Goal: Information Seeking & Learning: Get advice/opinions

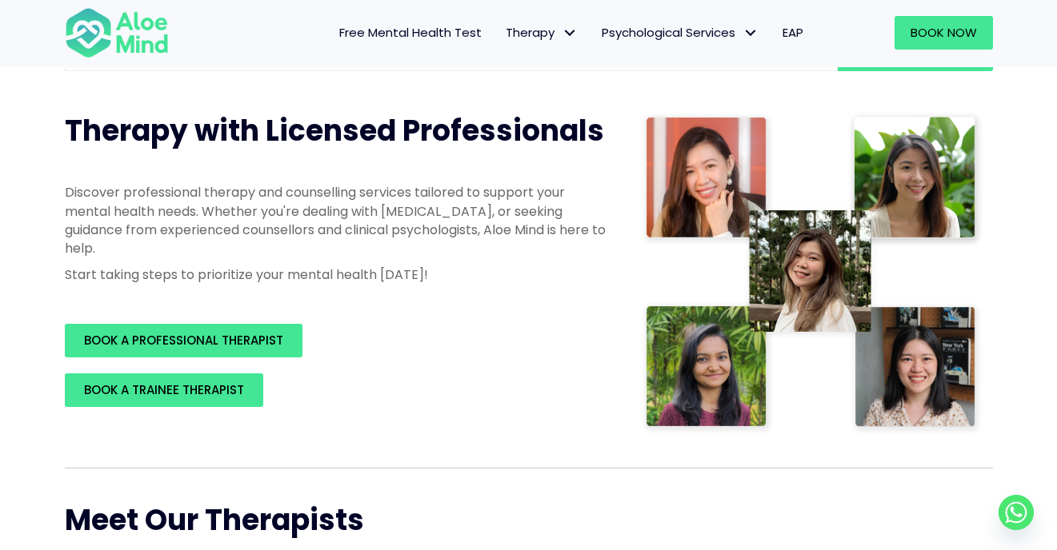
scroll to position [70, 0]
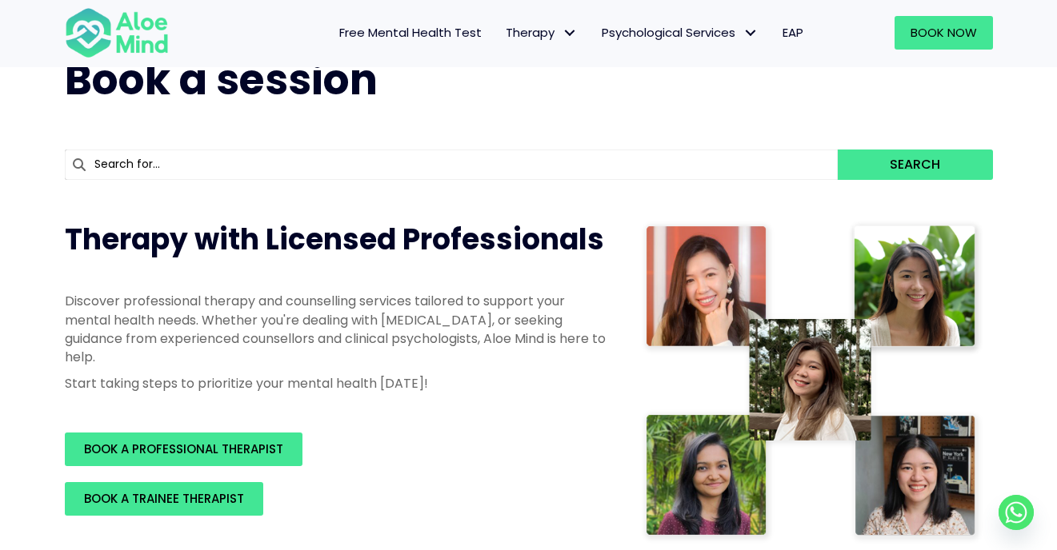
click at [396, 164] on input "text" at bounding box center [451, 165] width 773 height 30
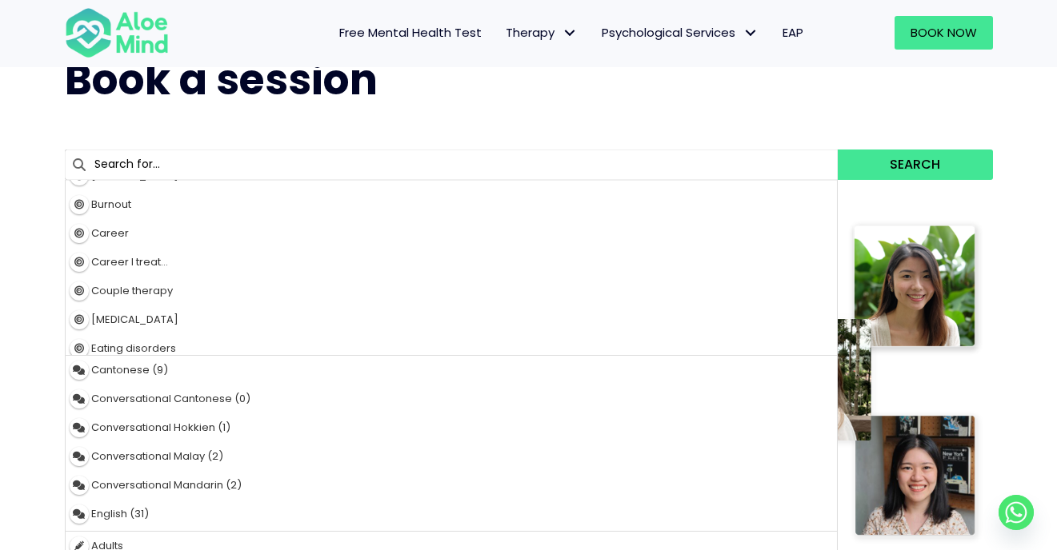
scroll to position [156, 0]
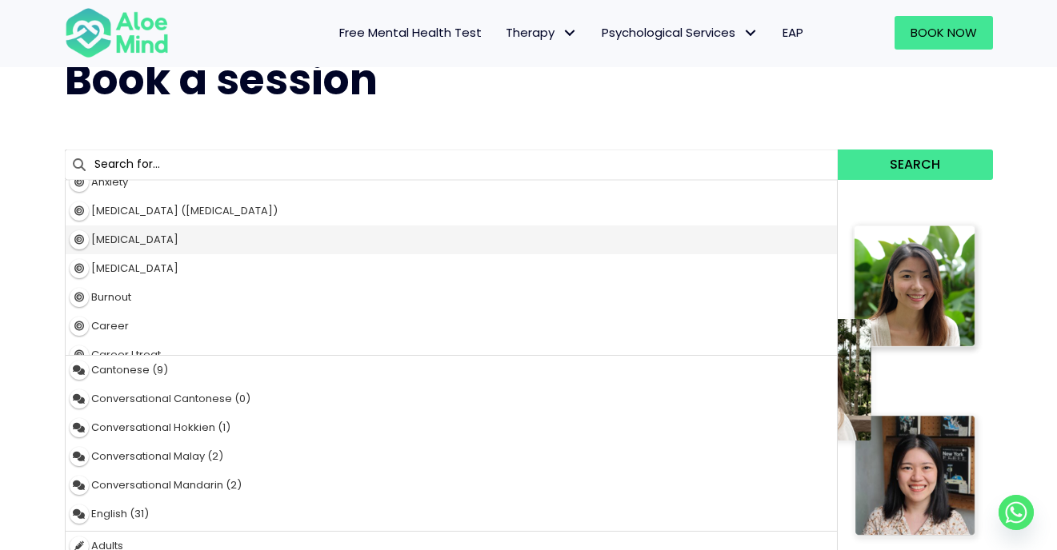
click at [374, 247] on div "Bipolar disorder" at bounding box center [452, 240] width 772 height 29
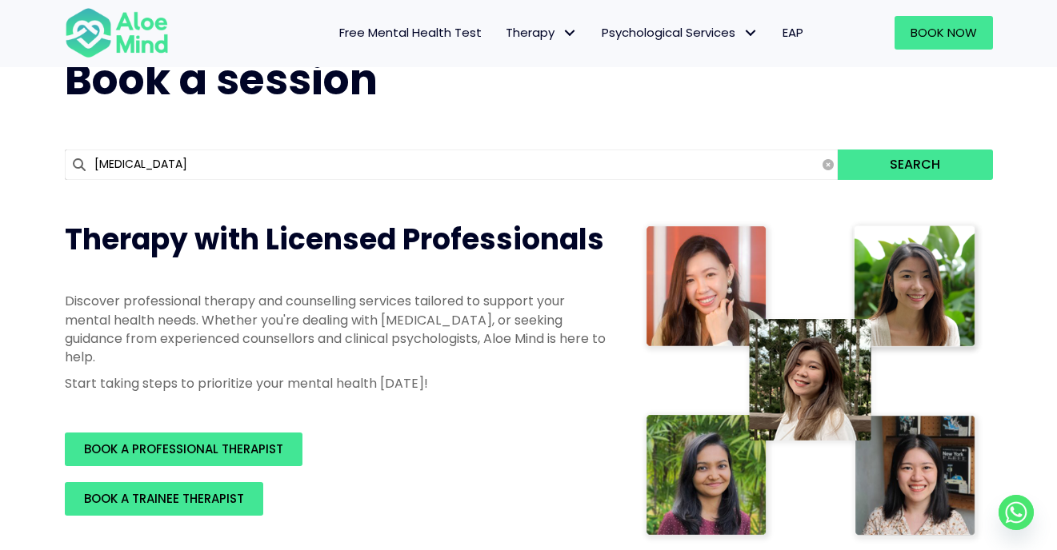
click at [388, 163] on input "Bipolar disorder" at bounding box center [451, 165] width 773 height 30
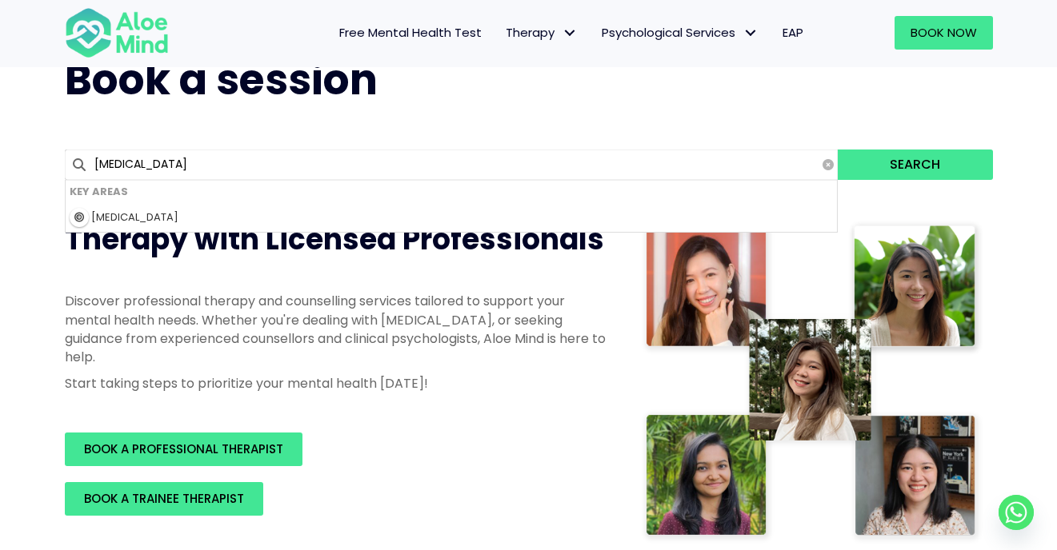
click at [366, 165] on input "Bipolar disorder" at bounding box center [451, 165] width 773 height 30
type input "i"
type input "interpersonal issues"
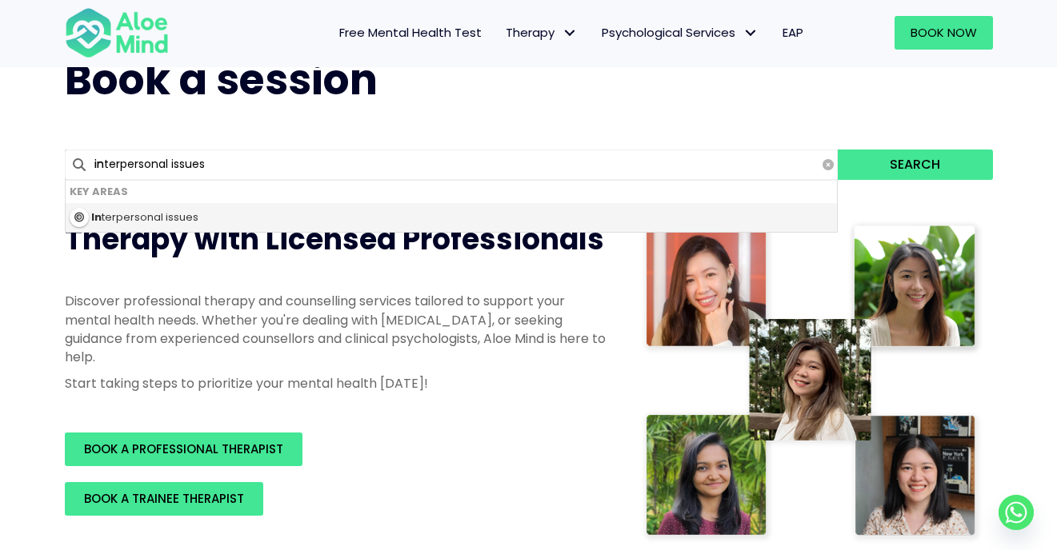
click at [340, 221] on div "In terpersonal issues" at bounding box center [452, 217] width 772 height 29
type input "Interpersonal issues"
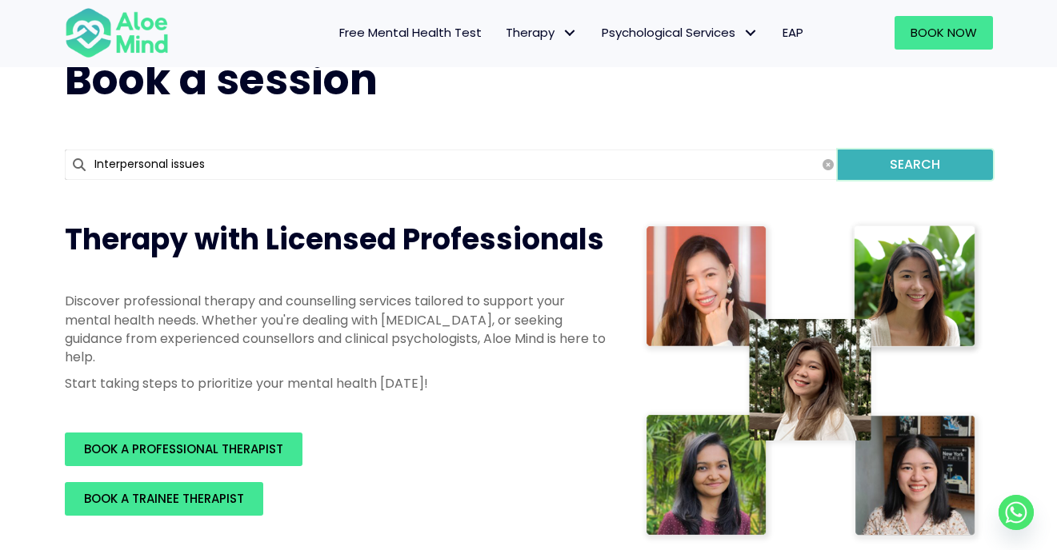
click at [943, 170] on button "Search" at bounding box center [914, 165] width 154 height 30
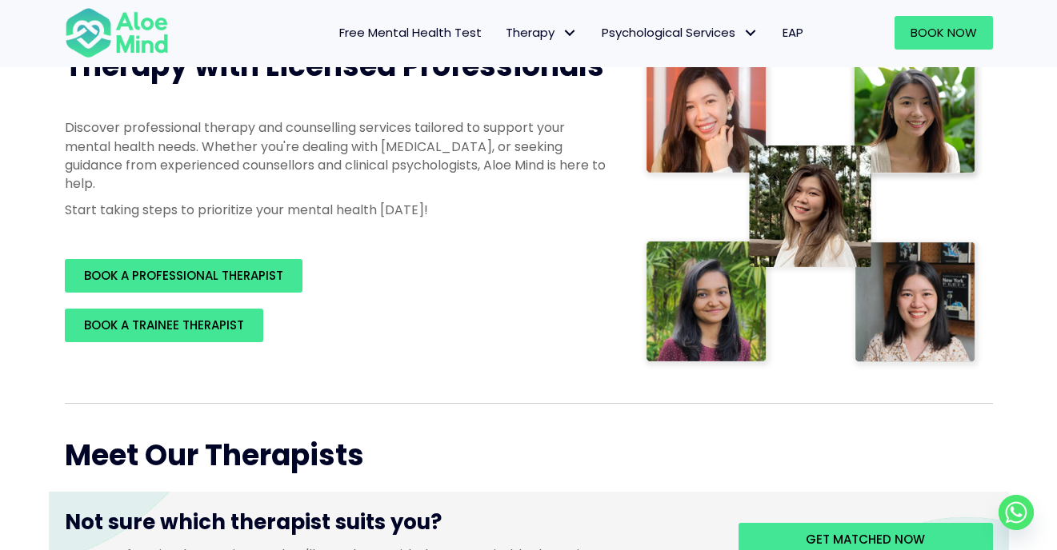
scroll to position [287, 0]
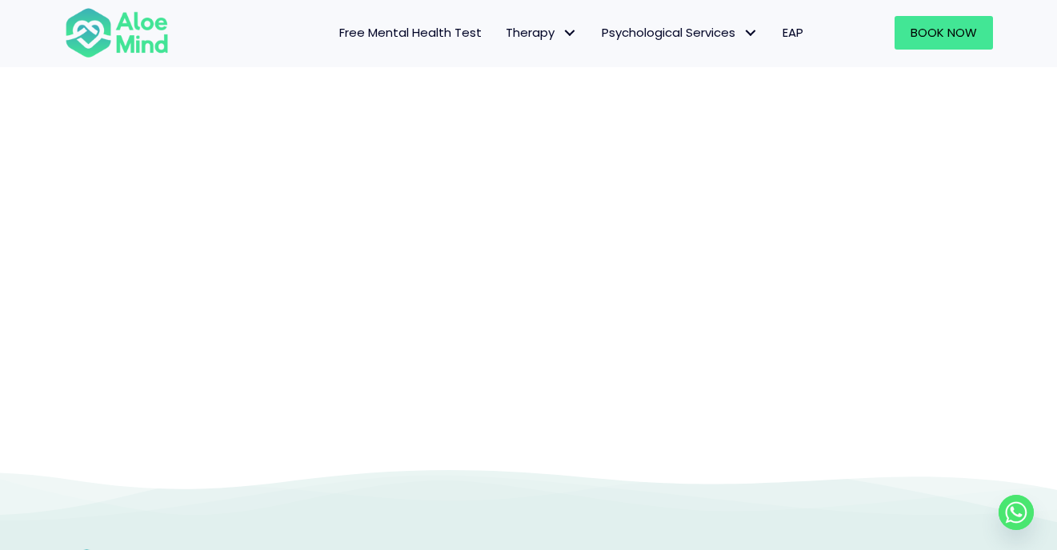
scroll to position [165, 0]
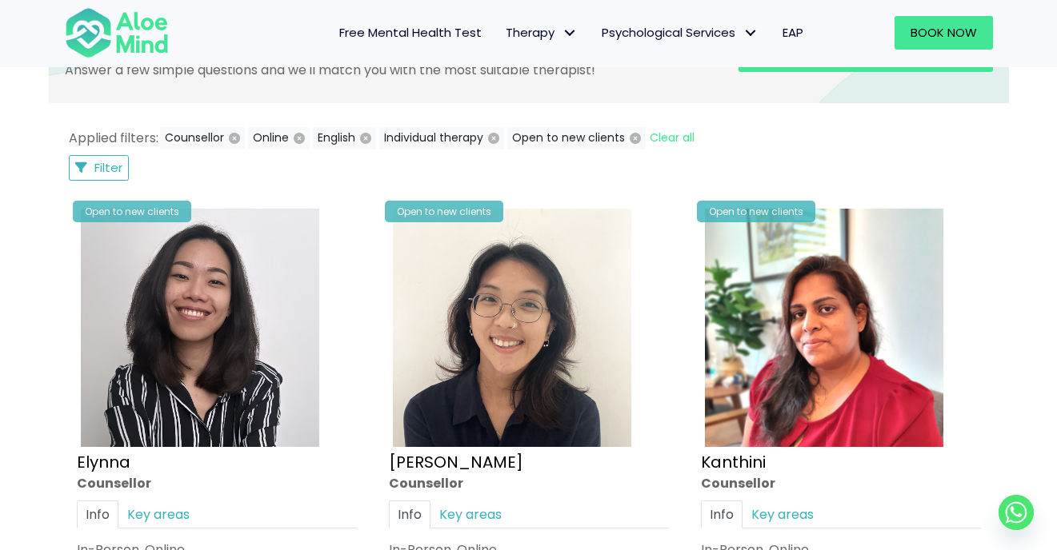
scroll to position [733, 0]
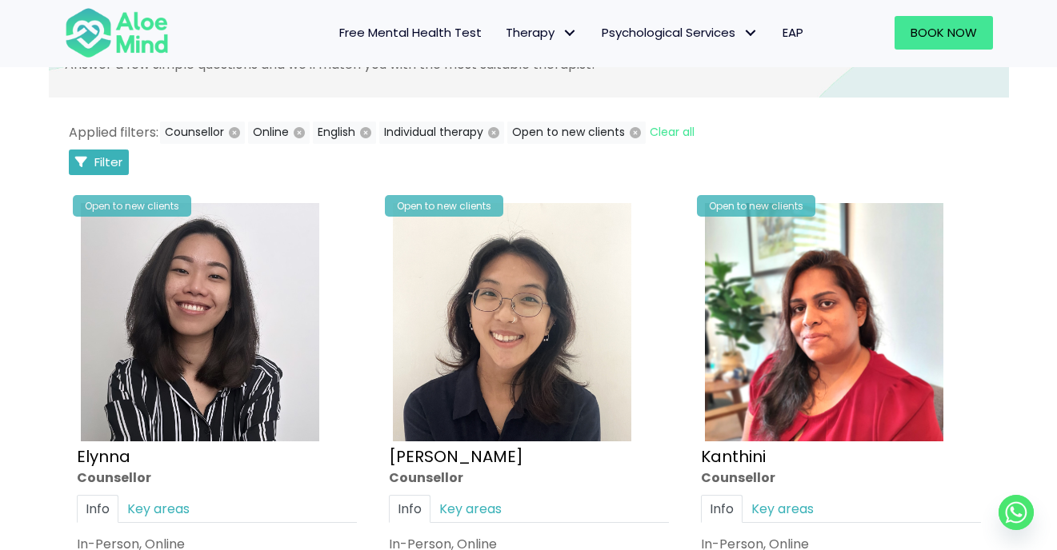
click at [99, 160] on span "Filter" at bounding box center [108, 162] width 28 height 17
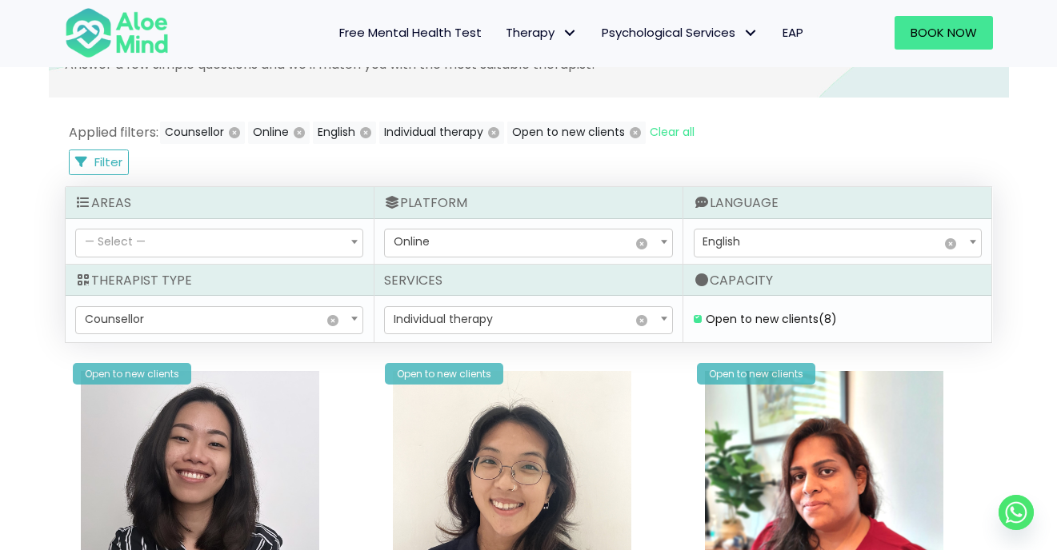
click at [378, 168] on div "Filter Filter Sort by: Newclient (desc) Listing Description Newclient" at bounding box center [529, 163] width 928 height 26
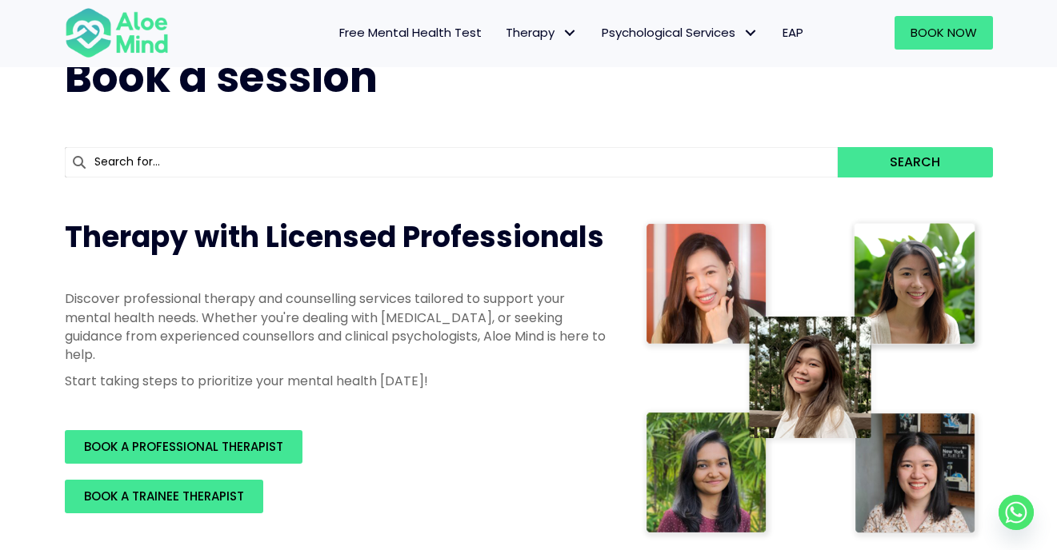
scroll to position [0, 0]
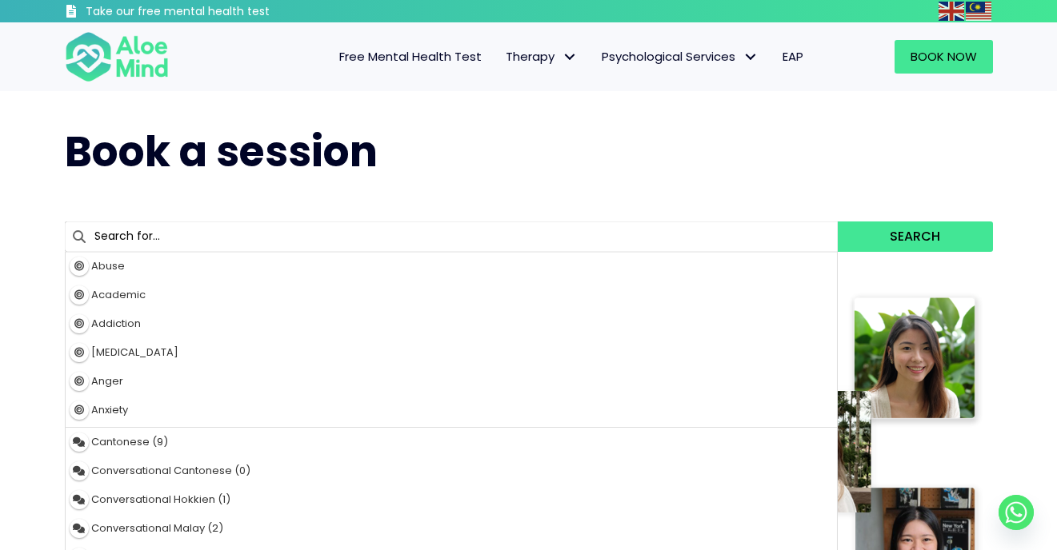
click at [149, 243] on input "text" at bounding box center [451, 237] width 773 height 30
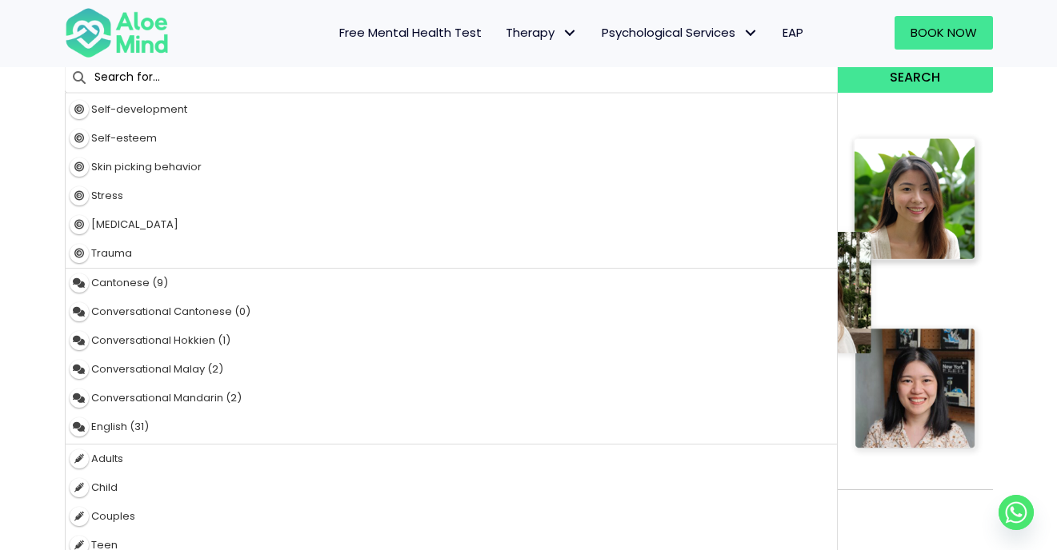
scroll to position [154, 0]
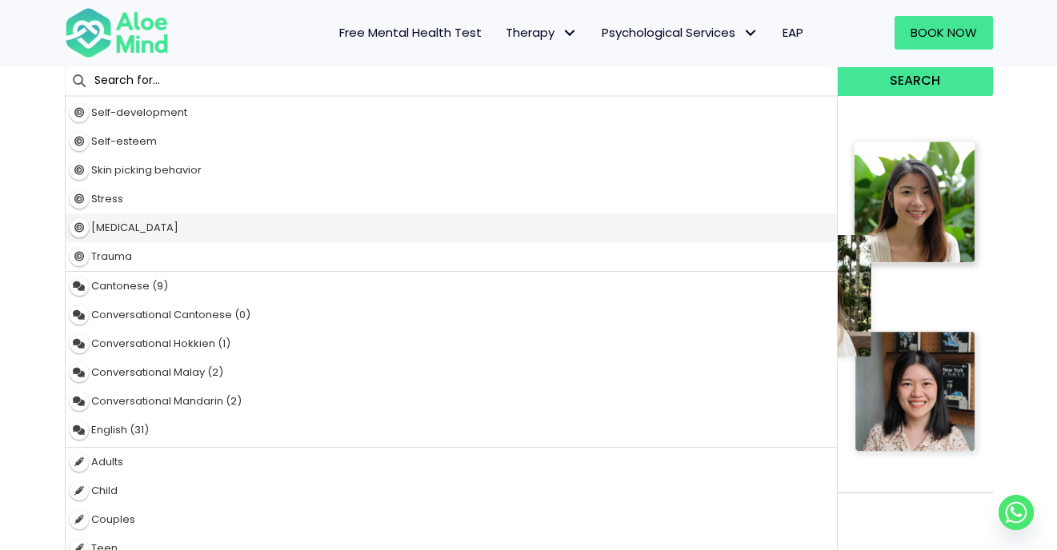
click at [154, 227] on span "[MEDICAL_DATA]" at bounding box center [134, 227] width 87 height 15
type input "[MEDICAL_DATA]"
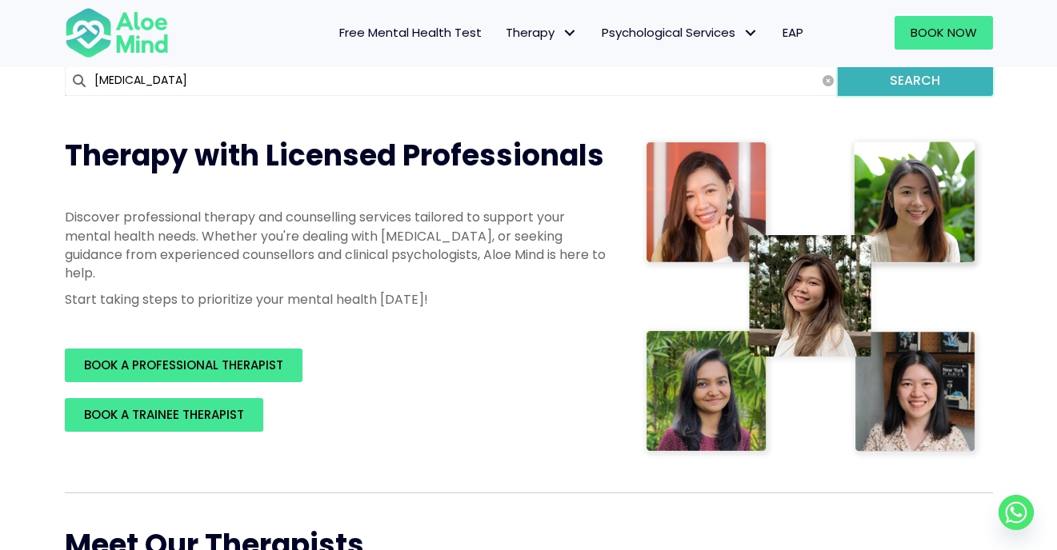
click at [908, 85] on button "Search" at bounding box center [914, 81] width 154 height 30
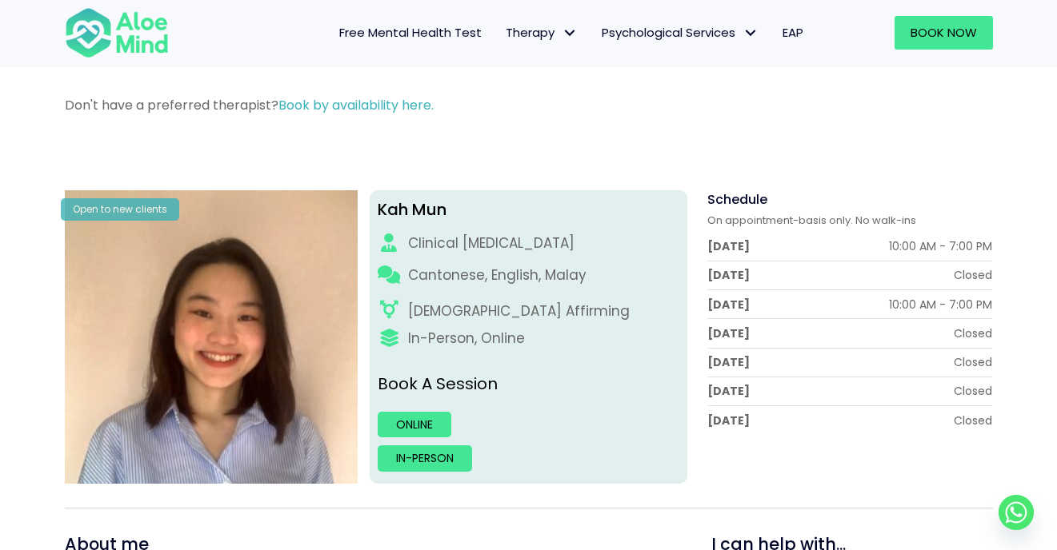
scroll to position [210, 0]
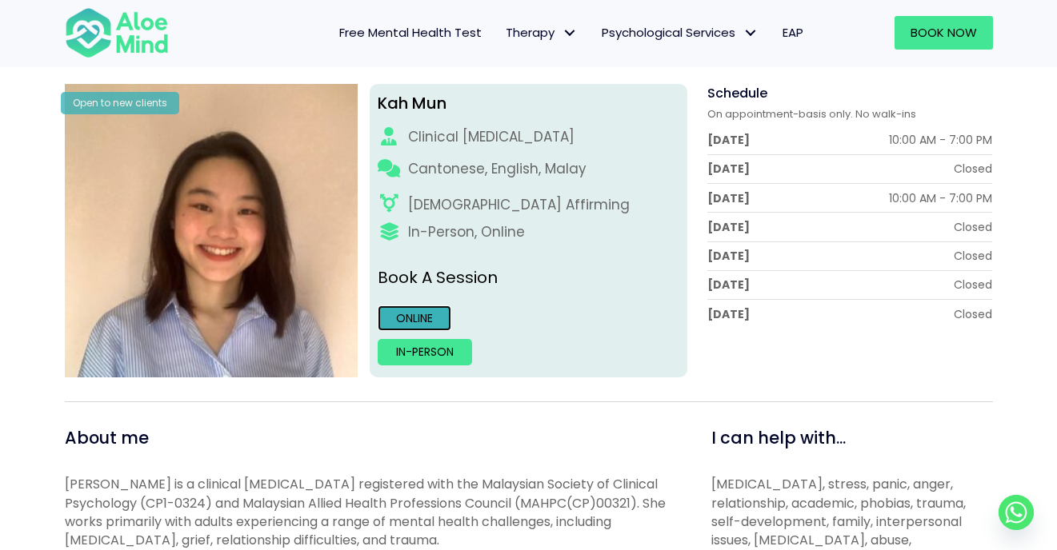
click at [442, 318] on link "Online" at bounding box center [415, 319] width 74 height 26
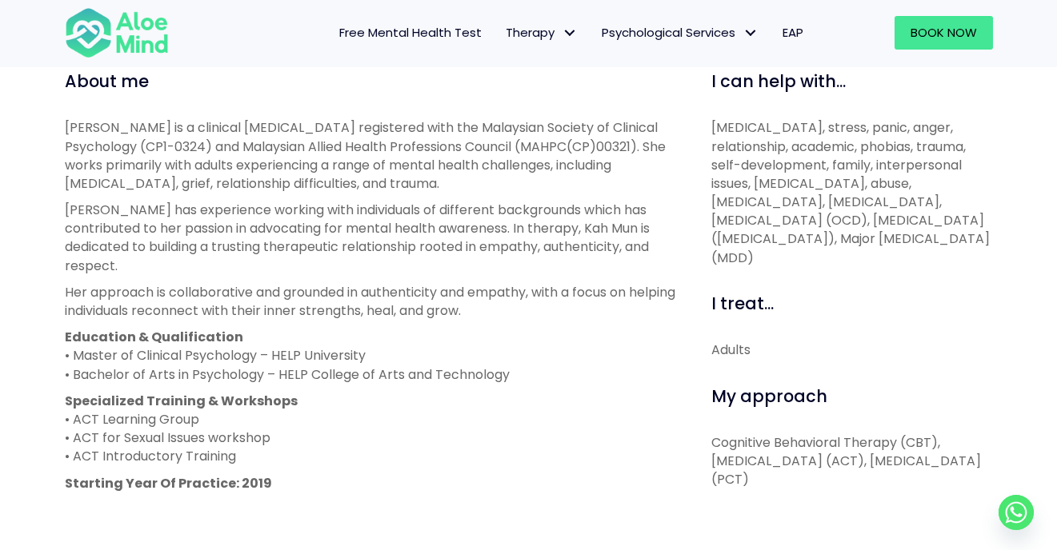
scroll to position [573, 0]
